Goal: Task Accomplishment & Management: Use online tool/utility

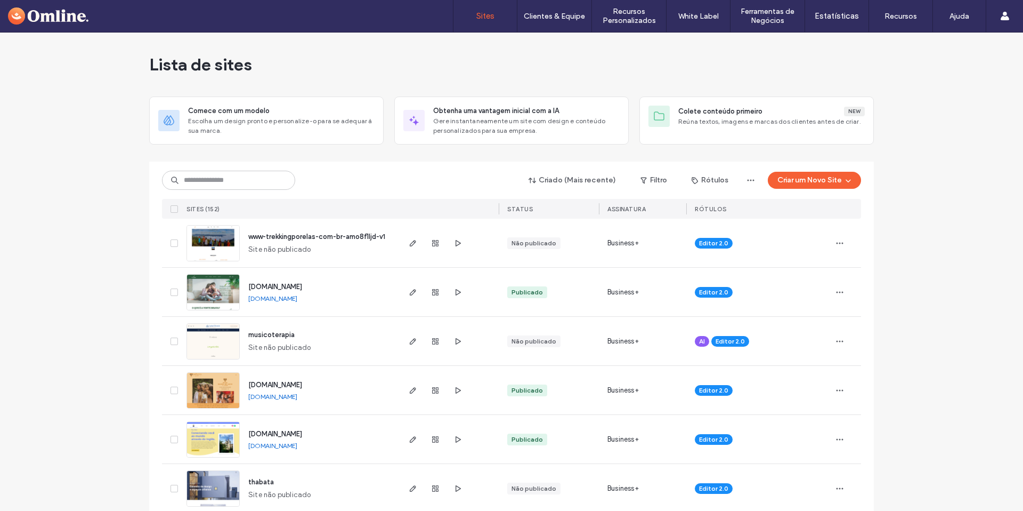
click at [219, 168] on div "Criado (Mais recente) Filtro Rótulos Criar um Novo Site Sites (152) STATUS Assi…" at bounding box center [511, 189] width 699 height 57
click at [224, 191] on div "Criado (Mais recente) Filtro Rótulos Criar um Novo Site Sites (152) STATUS Assi…" at bounding box center [511, 189] width 699 height 57
click at [219, 181] on input at bounding box center [228, 180] width 133 height 19
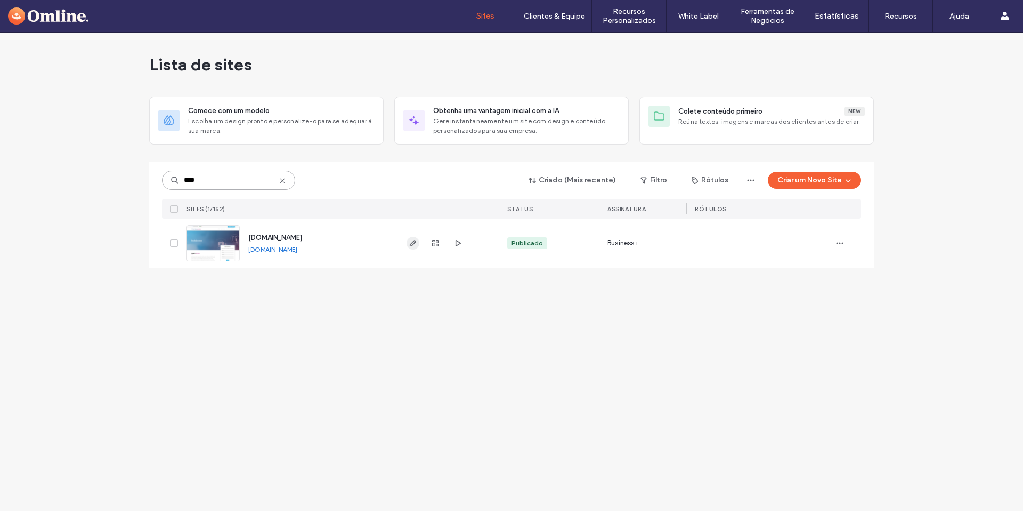
type input "****"
click at [413, 244] on use "button" at bounding box center [413, 243] width 6 height 6
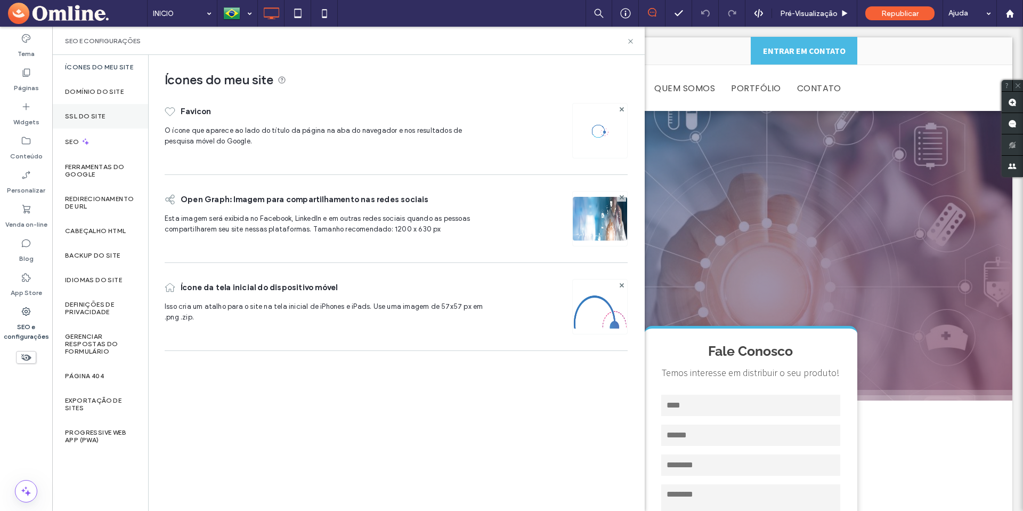
click at [98, 108] on div "SSL do site" at bounding box center [100, 116] width 96 height 25
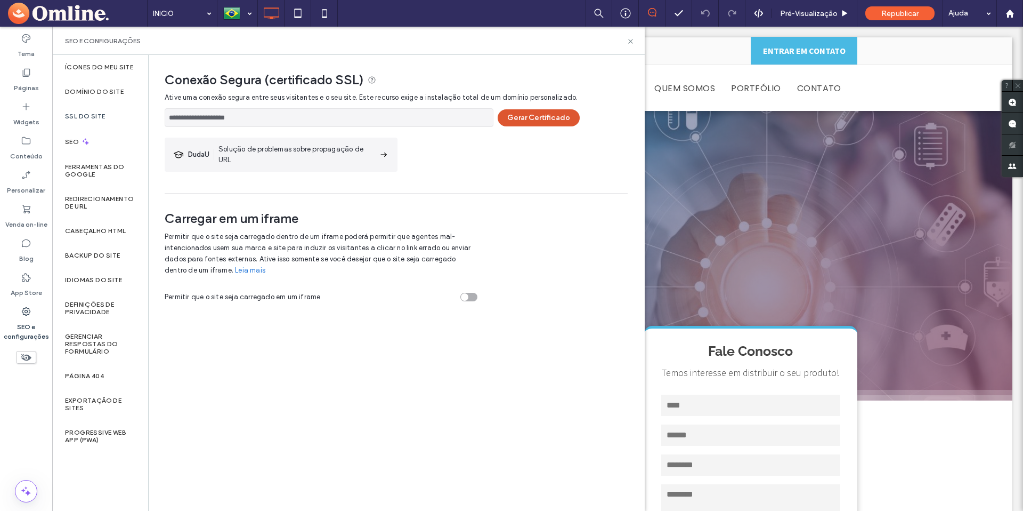
click at [543, 115] on button "Gerar Certificado" at bounding box center [539, 117] width 82 height 17
